Goal: Browse casually

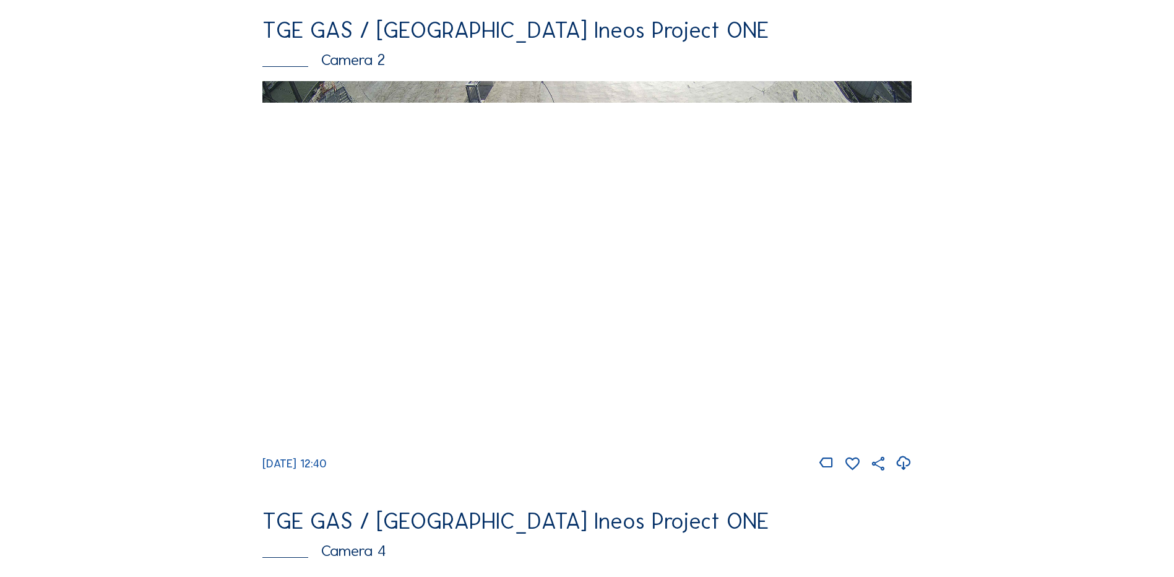
scroll to position [619, 0]
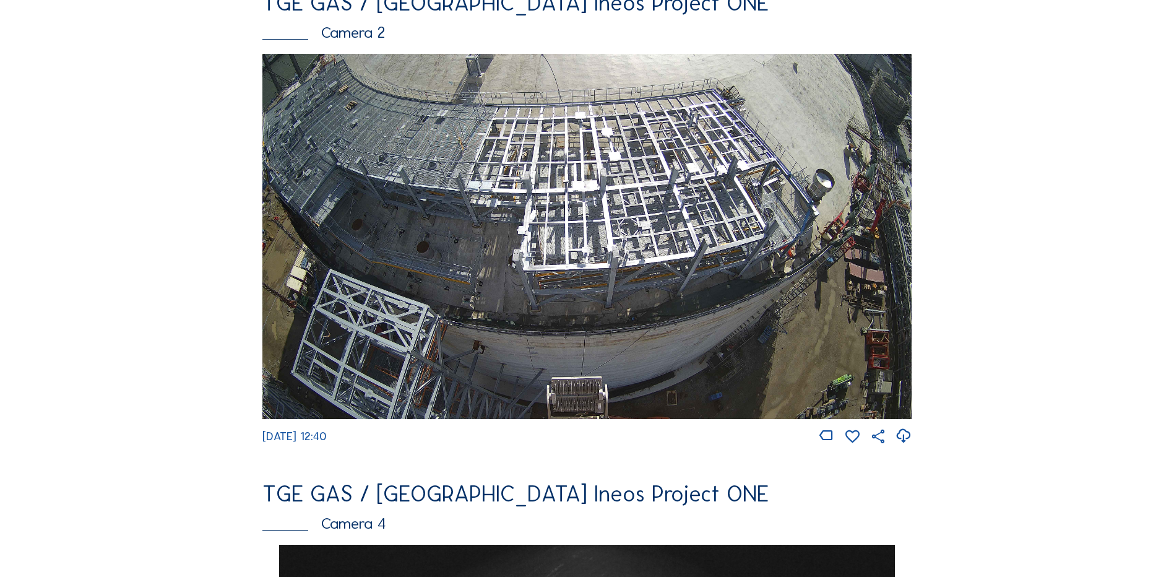
click at [494, 214] on img at bounding box center [586, 236] width 649 height 365
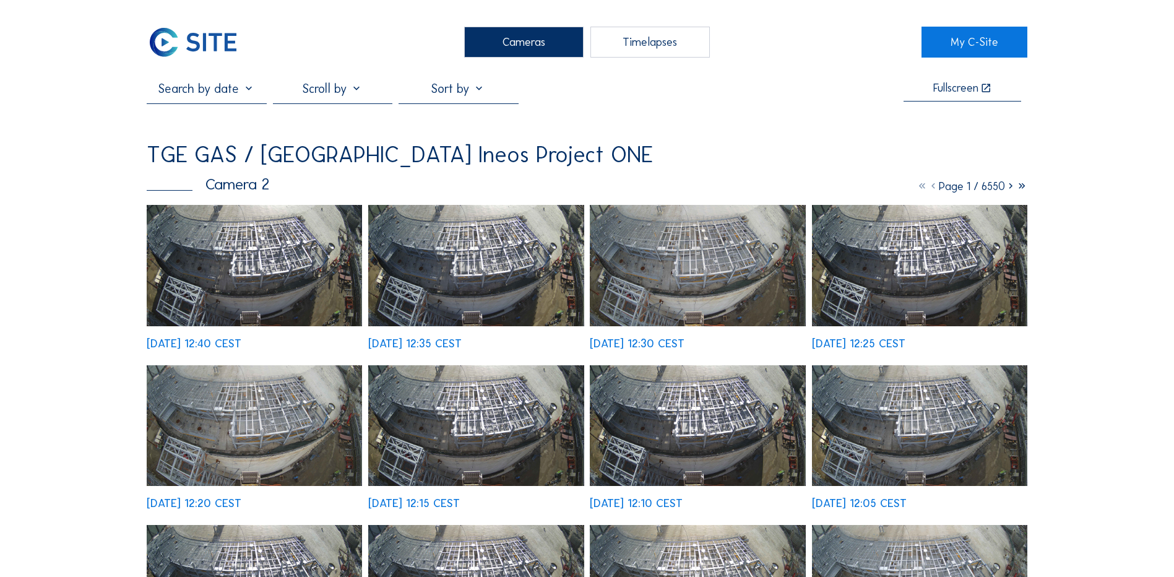
click at [267, 253] on img at bounding box center [254, 265] width 215 height 121
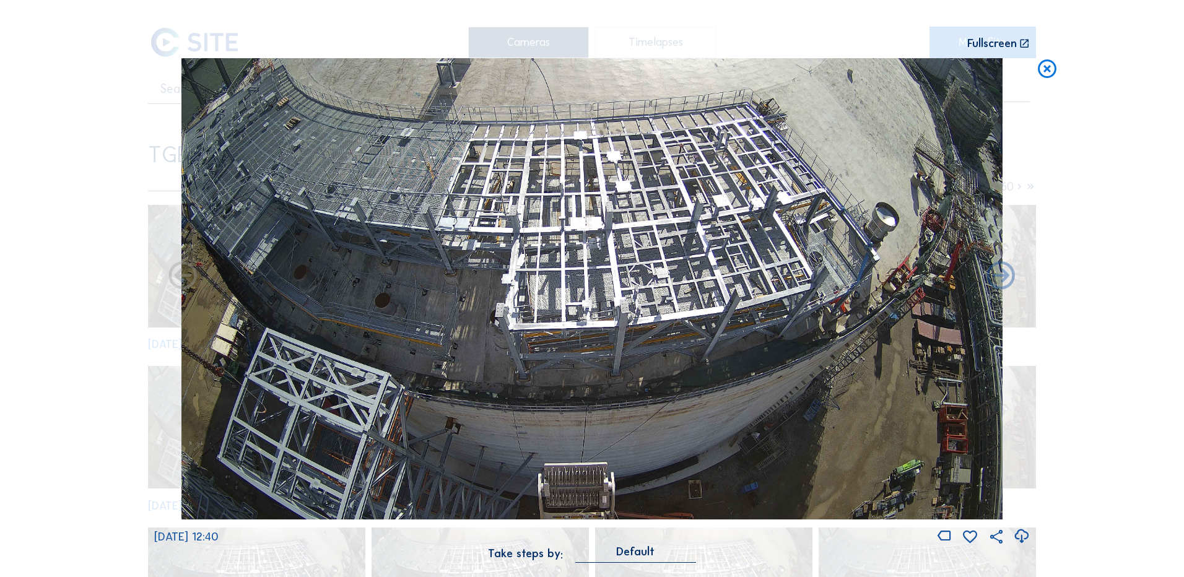
click at [1025, 536] on icon at bounding box center [1021, 536] width 17 height 20
drag, startPoint x: 32, startPoint y: 178, endPoint x: 53, endPoint y: 177, distance: 20.4
click at [32, 178] on div "Scroll to travel through time | Press 'Alt' Button + Scroll to Zoom | Click and…" at bounding box center [592, 288] width 1184 height 577
click at [1044, 71] on icon at bounding box center [1047, 69] width 22 height 23
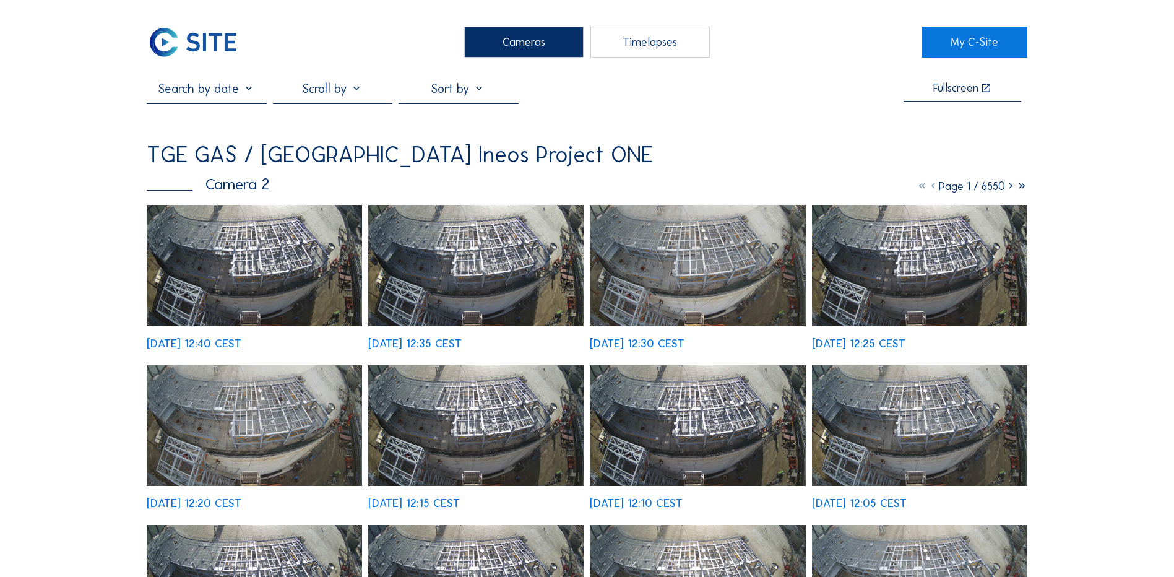
click at [513, 42] on div "Cameras" at bounding box center [523, 42] width 119 height 31
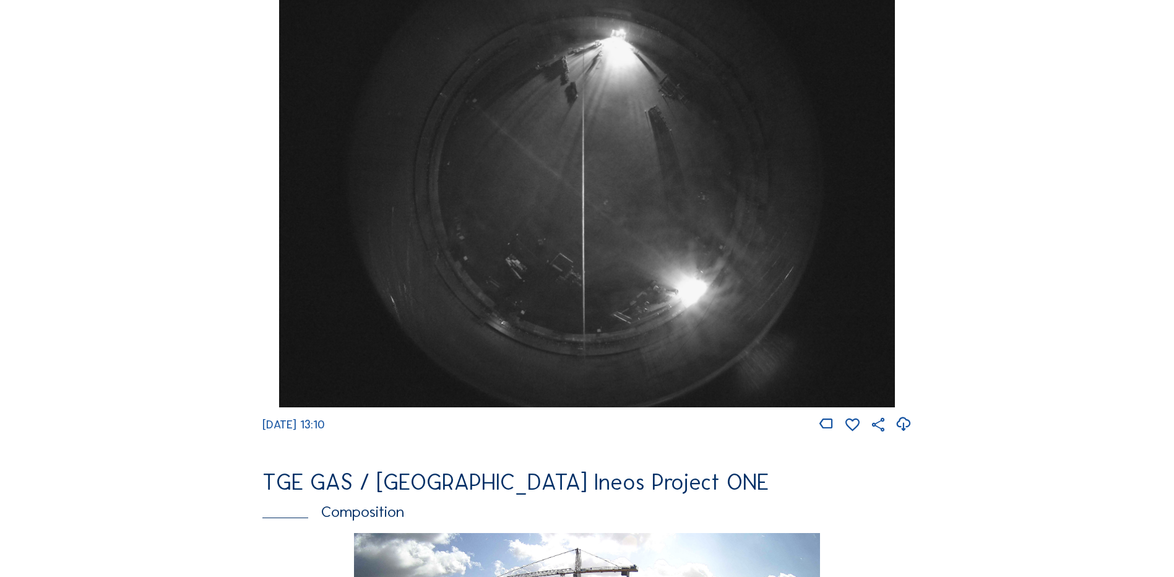
scroll to position [1238, 0]
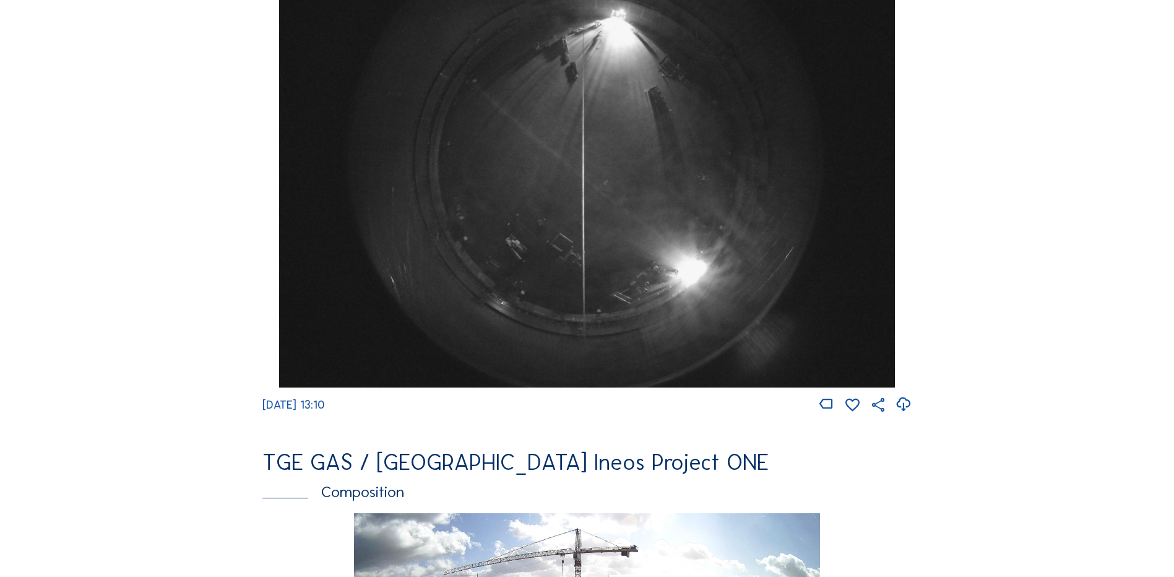
click at [526, 216] on img at bounding box center [586, 157] width 615 height 462
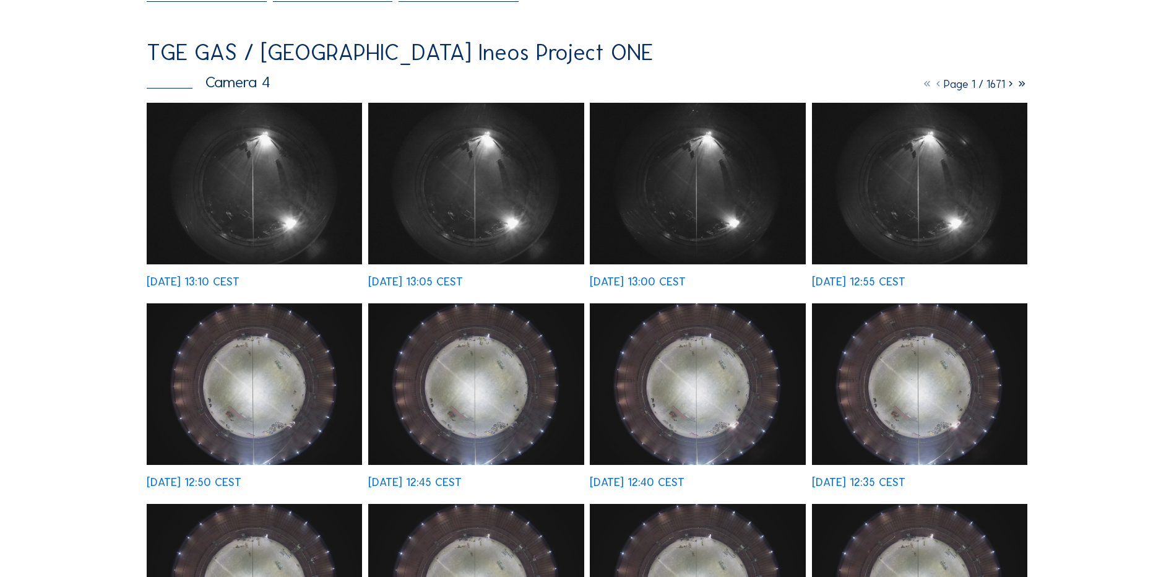
scroll to position [124, 0]
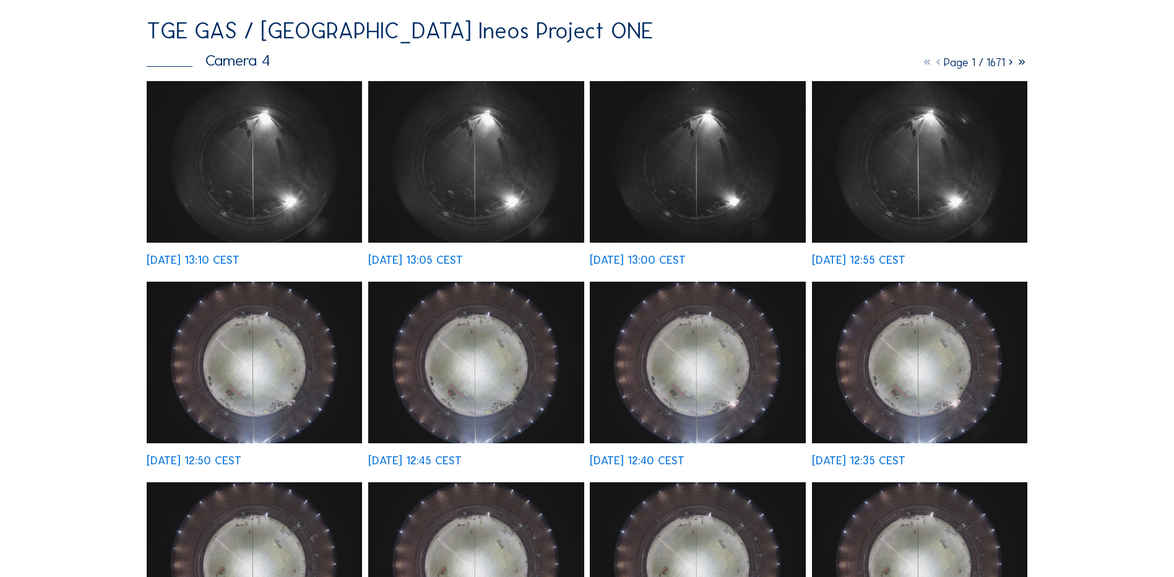
click at [264, 348] on img at bounding box center [254, 363] width 215 height 162
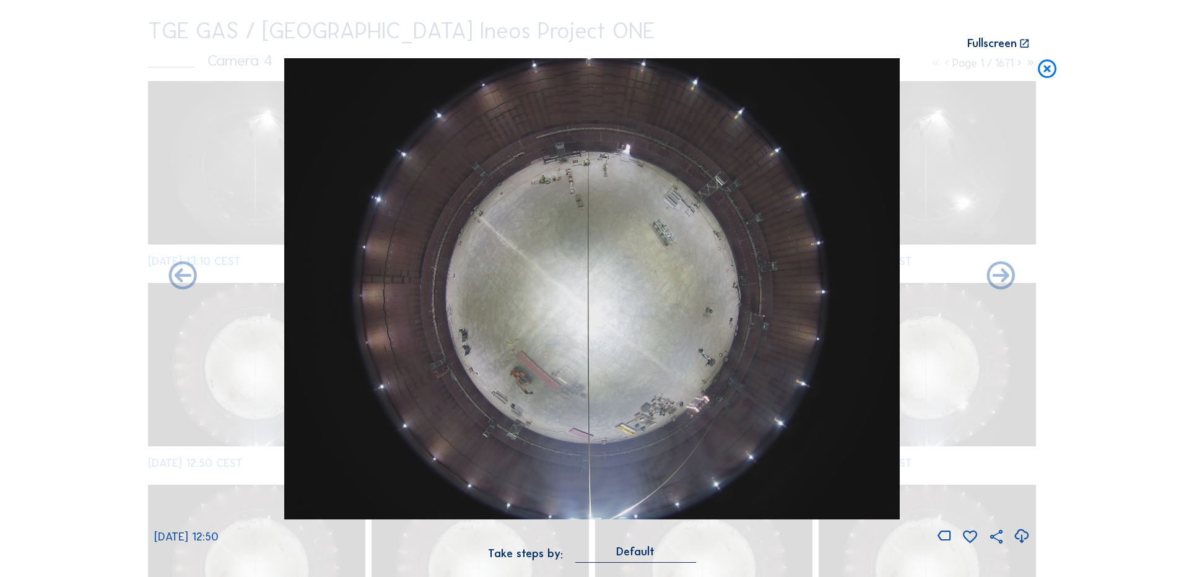
click at [1022, 535] on icon at bounding box center [1021, 536] width 17 height 20
click at [1105, 423] on div "Scroll to travel through time | Press 'Alt' Button + Scroll to Zoom | Click and…" at bounding box center [592, 288] width 1184 height 577
click at [1048, 75] on icon at bounding box center [1047, 69] width 22 height 23
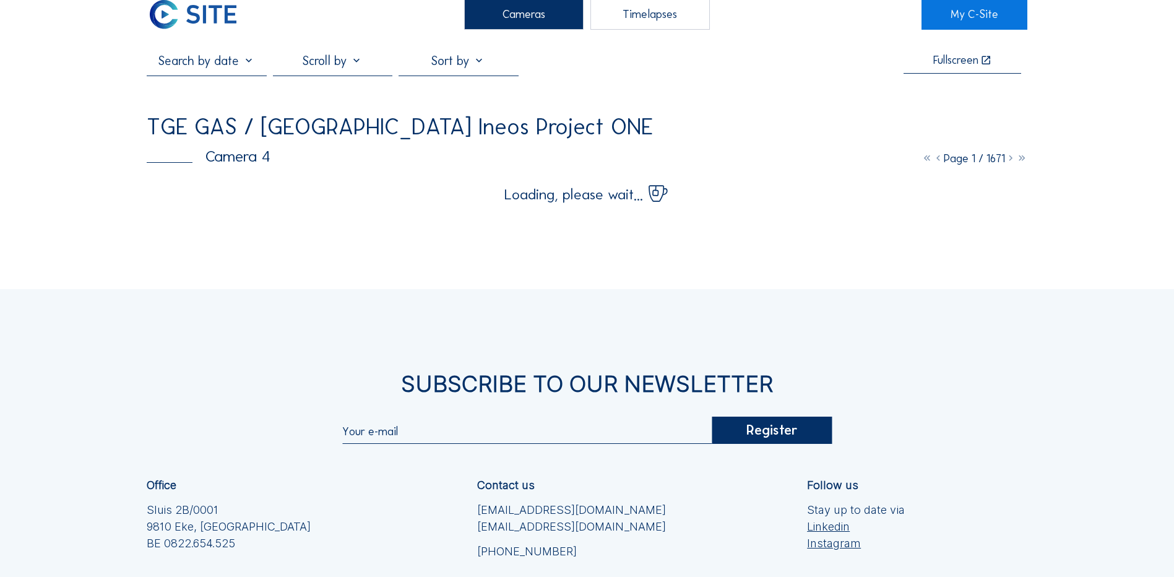
scroll to position [0, 0]
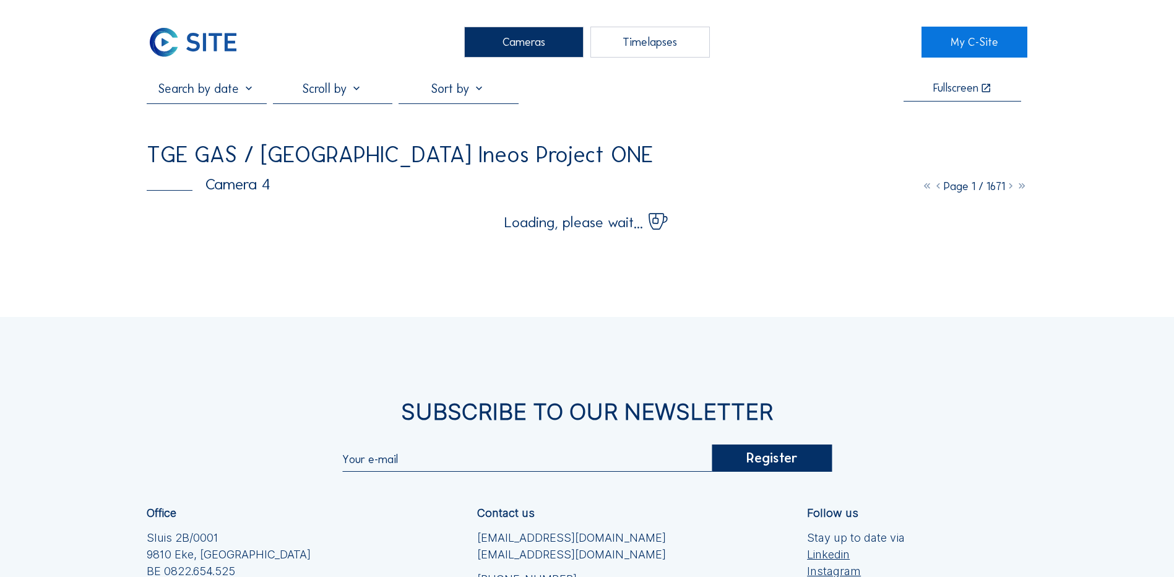
click at [505, 48] on div "Cameras" at bounding box center [523, 42] width 119 height 31
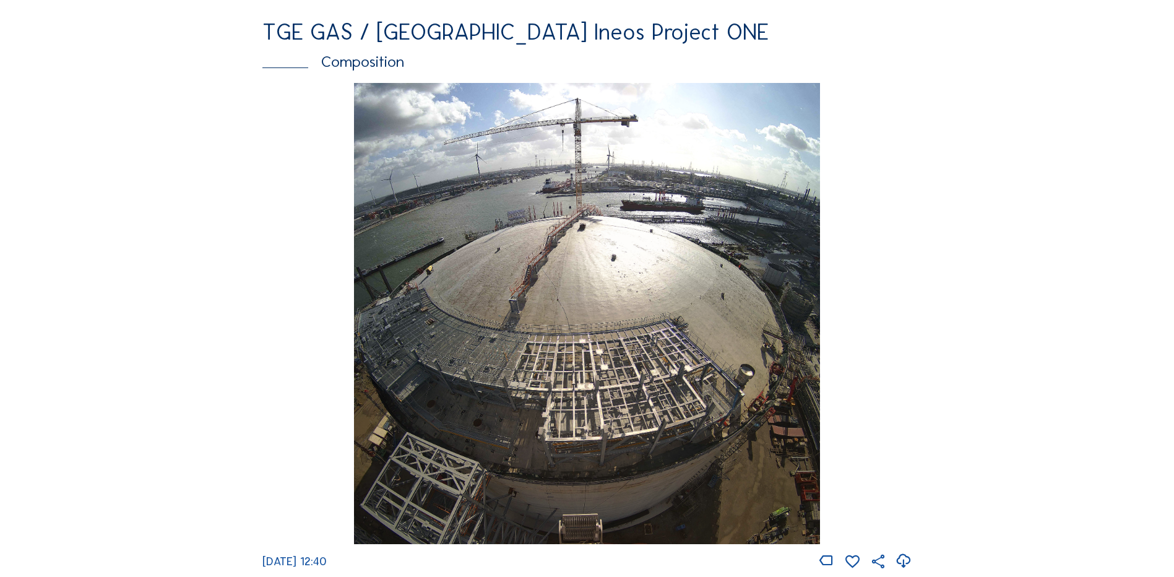
scroll to position [1672, 0]
